Goal: Information Seeking & Learning: Find specific fact

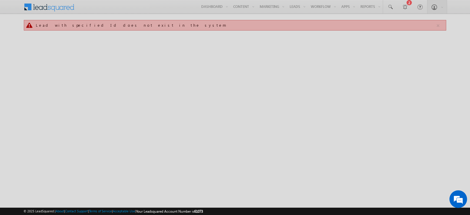
click at [394, 7] on div at bounding box center [235, 107] width 470 height 215
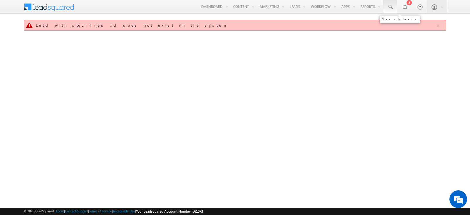
click at [392, 10] on span at bounding box center [390, 7] width 6 height 6
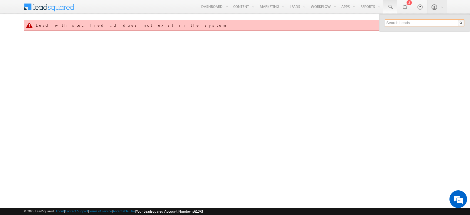
click at [395, 23] on input "text" at bounding box center [425, 22] width 80 height 7
paste input "SME0001582"
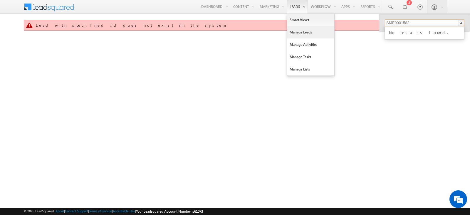
type input "SME0001582"
click at [298, 31] on link "Manage Leads" at bounding box center [310, 32] width 47 height 12
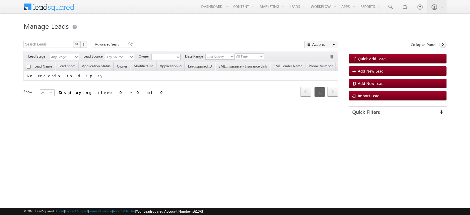
type input "SME0001579"
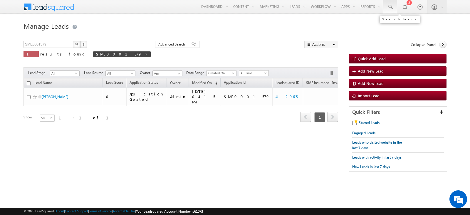
click at [391, 12] on link at bounding box center [390, 7] width 14 height 14
click at [396, 23] on input "text" at bounding box center [425, 22] width 80 height 7
paste input "7502044422"
type input "7502044422"
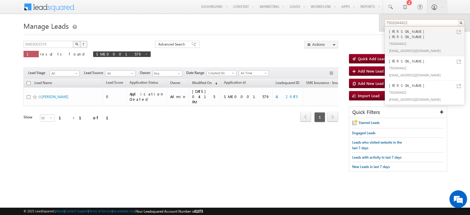
drag, startPoint x: 415, startPoint y: 22, endPoint x: 387, endPoint y: 24, distance: 27.7
click at [387, 24] on input "7502044422" at bounding box center [425, 22] width 80 height 7
click at [423, 23] on input "text" at bounding box center [425, 22] width 80 height 7
paste input "SME0001582"
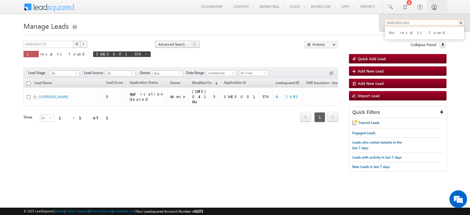
type input "SME0001582"
click at [158, 42] on span "Advanced Search" at bounding box center [172, 44] width 29 height 5
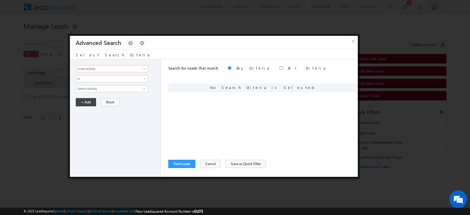
click at [127, 70] on input "Lead Activity" at bounding box center [112, 68] width 72 height 7
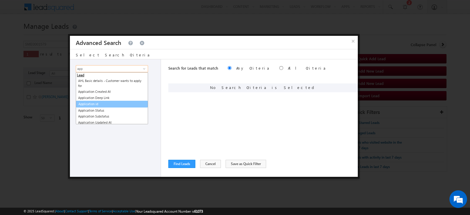
click at [106, 105] on link "Application id" at bounding box center [112, 104] width 72 height 7
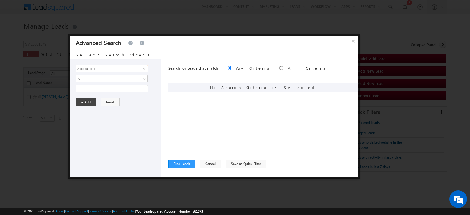
type input "Application id"
click at [97, 90] on input "text" at bounding box center [112, 88] width 72 height 7
paste input "SME0001582"
type input "SME0001582"
click at [87, 103] on button "+ Add" at bounding box center [86, 102] width 20 height 8
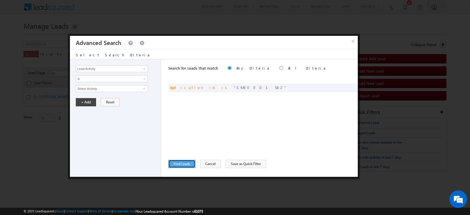
click at [172, 164] on button "Find Leads" at bounding box center [181, 164] width 27 height 8
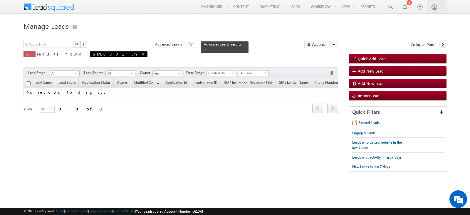
click at [142, 53] on span at bounding box center [143, 54] width 3 height 3
type input "Search Leads"
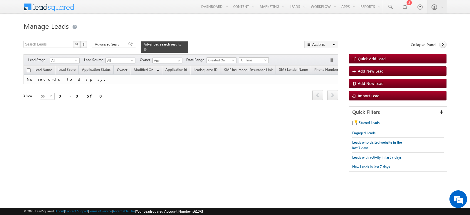
click at [147, 48] on span at bounding box center [145, 49] width 3 height 3
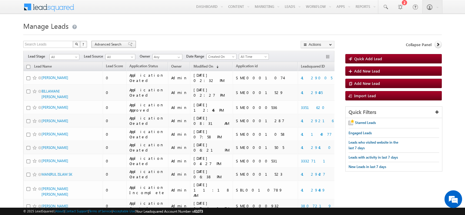
click at [112, 43] on span "Advanced Search" at bounding box center [109, 44] width 29 height 5
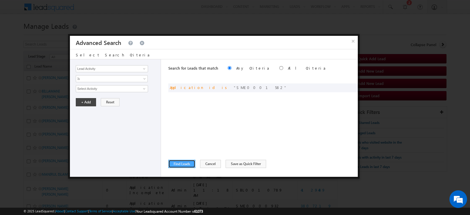
click at [178, 160] on button "Find Leads" at bounding box center [181, 164] width 27 height 8
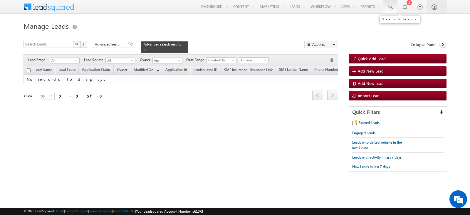
click at [391, 6] on span at bounding box center [390, 7] width 6 height 6
click at [399, 21] on input "text" at bounding box center [425, 22] width 80 height 7
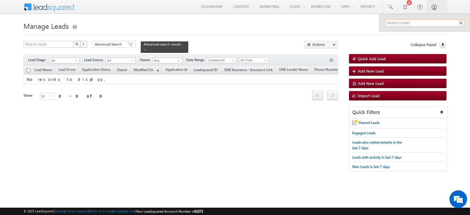
paste input "udyam333@moc.com"
type input "udyam333@moc.com"
drag, startPoint x: 432, startPoint y: 21, endPoint x: 386, endPoint y: 24, distance: 45.6
click at [386, 24] on input "udyam333@moc.com" at bounding box center [425, 22] width 80 height 7
click at [315, 22] on h1 "Manage Leads" at bounding box center [235, 25] width 423 height 11
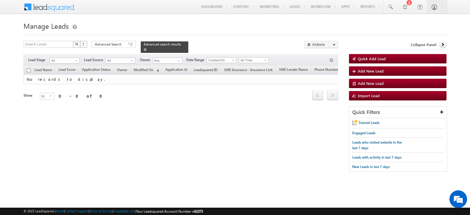
click at [147, 48] on span at bounding box center [145, 49] width 3 height 3
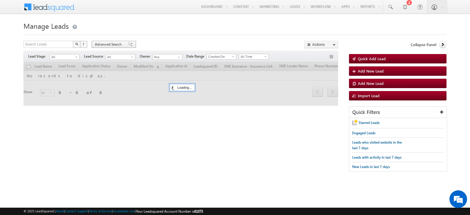
click at [119, 45] on span "Advanced Search" at bounding box center [109, 44] width 29 height 5
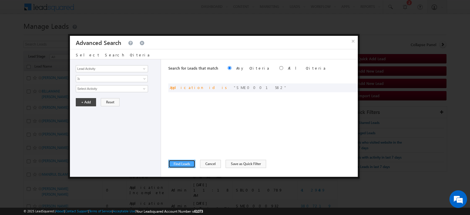
click at [175, 163] on button "Find Leads" at bounding box center [181, 164] width 27 height 8
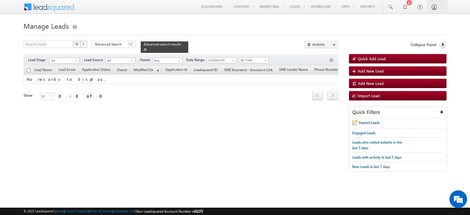
click at [147, 48] on span at bounding box center [145, 49] width 3 height 3
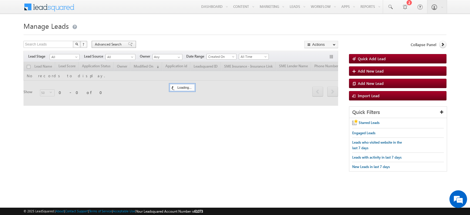
click at [106, 45] on span "Advanced Search" at bounding box center [109, 44] width 29 height 5
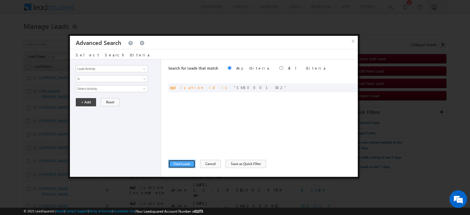
click at [183, 162] on button "Find Leads" at bounding box center [181, 164] width 27 height 8
